Goal: Obtain resource: Download file/media

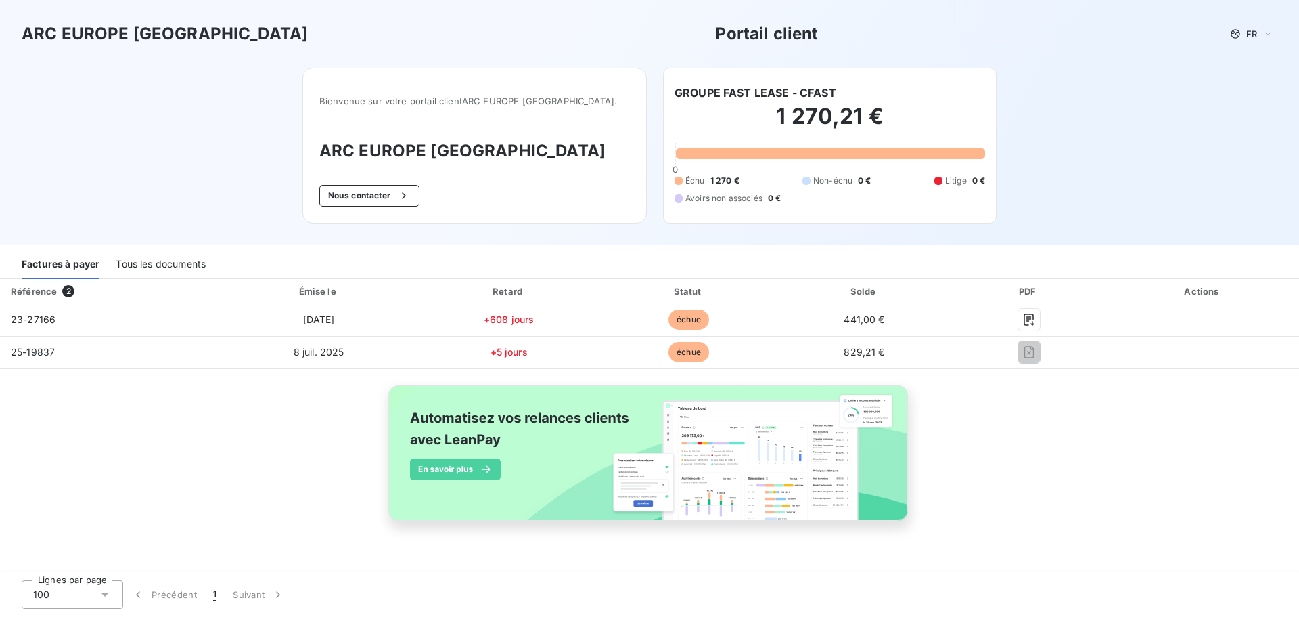
click at [152, 265] on div "Tous les documents" at bounding box center [161, 264] width 90 height 28
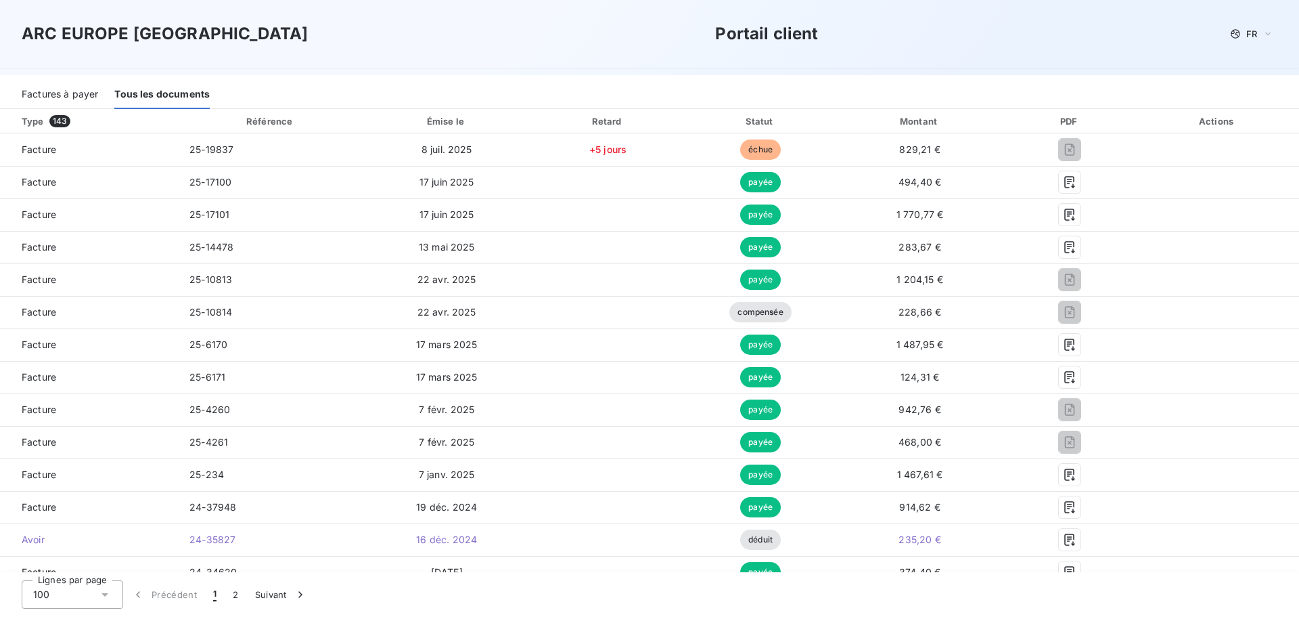
scroll to position [148, 0]
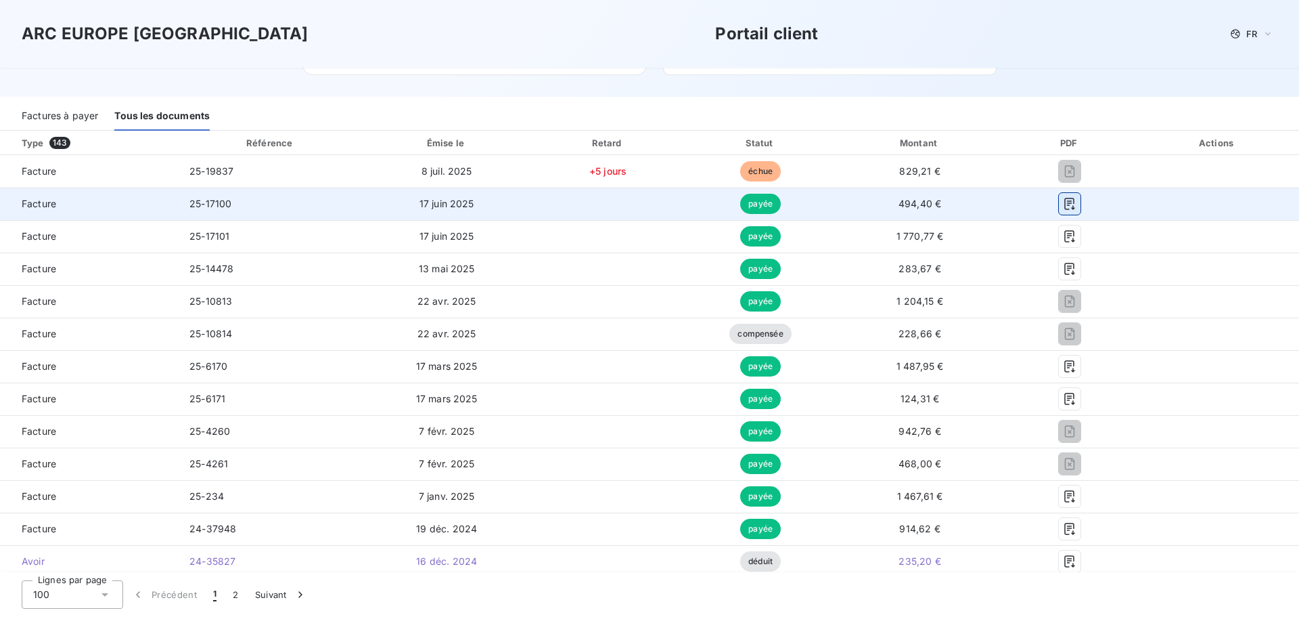
click at [1065, 203] on icon "button" at bounding box center [1070, 204] width 14 height 14
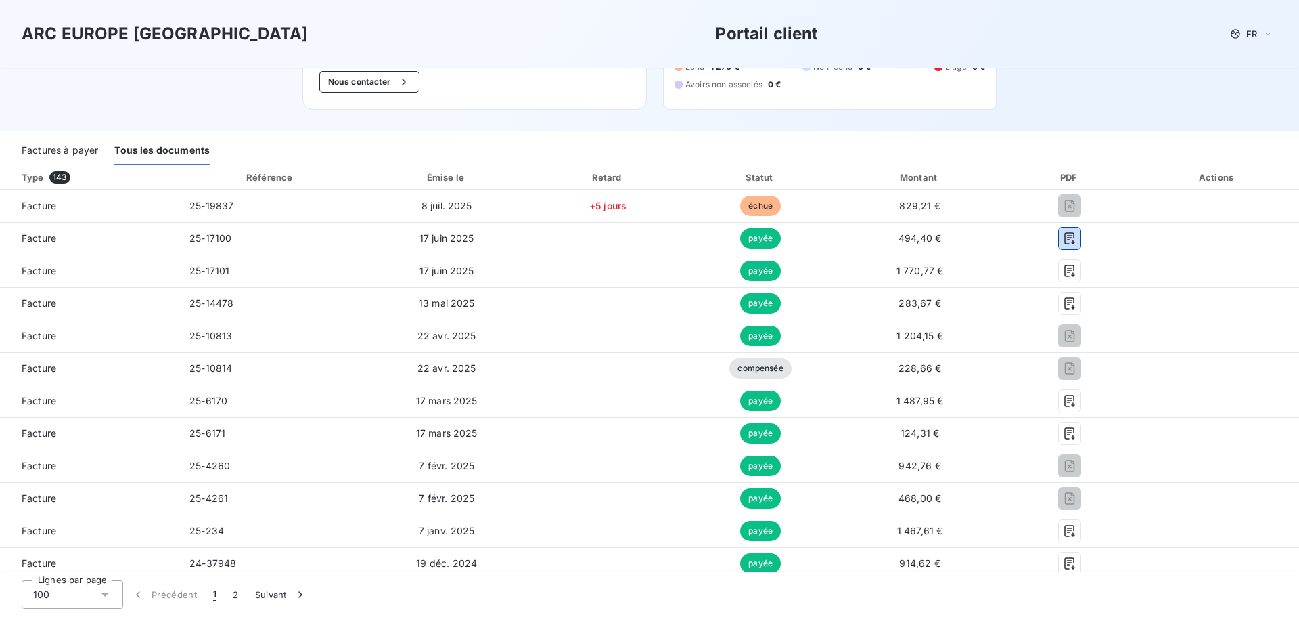
scroll to position [0, 0]
